Goal: Navigation & Orientation: Find specific page/section

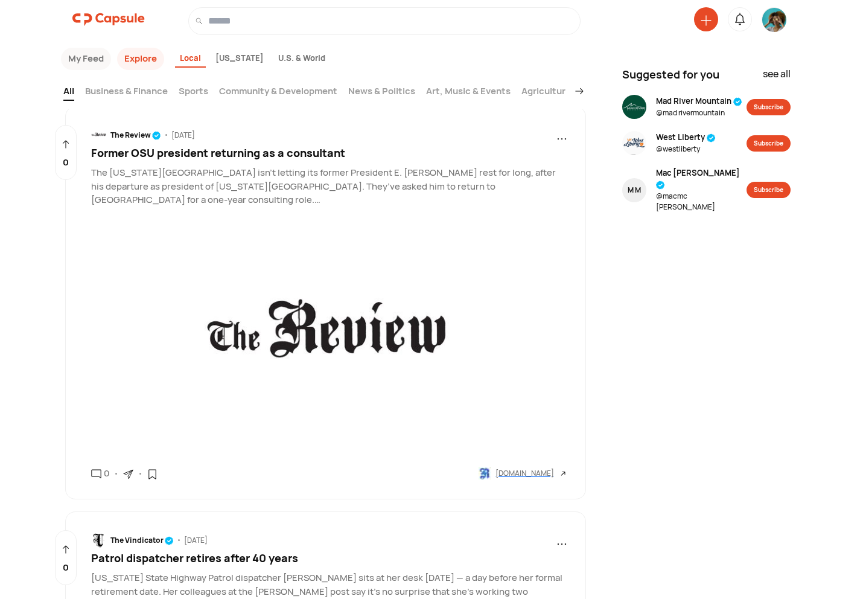
click at [120, 19] on img at bounding box center [108, 19] width 72 height 24
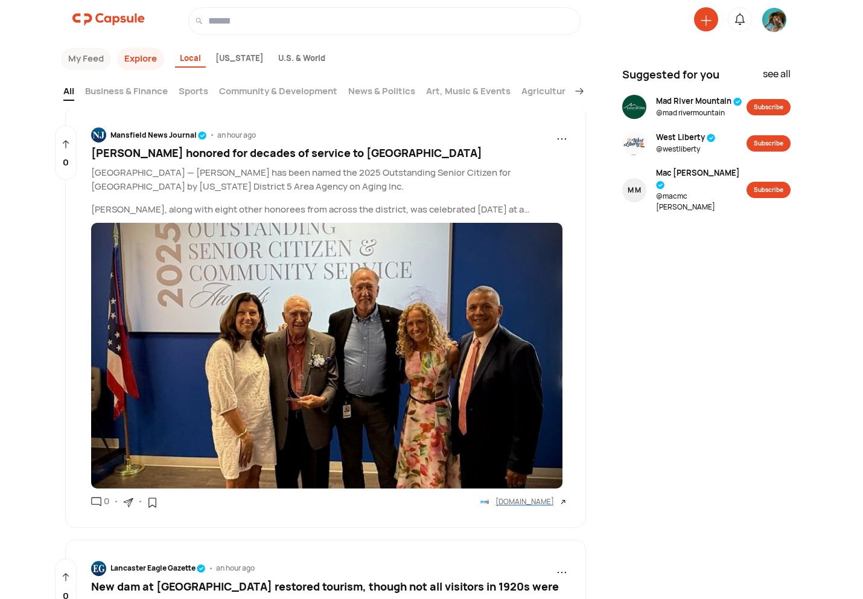
click at [94, 58] on button "My Feed" at bounding box center [86, 59] width 50 height 22
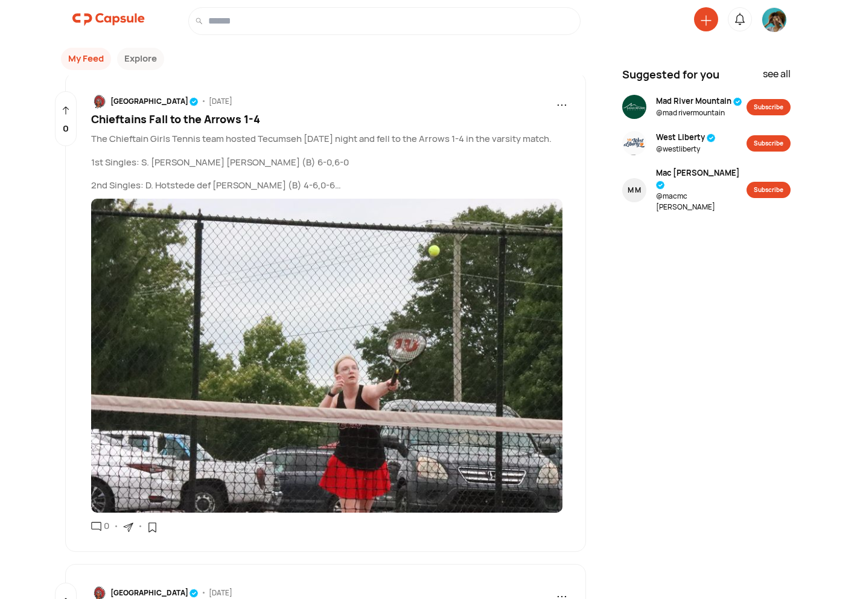
click at [109, 20] on img at bounding box center [108, 19] width 72 height 24
